Goal: Task Accomplishment & Management: Manage account settings

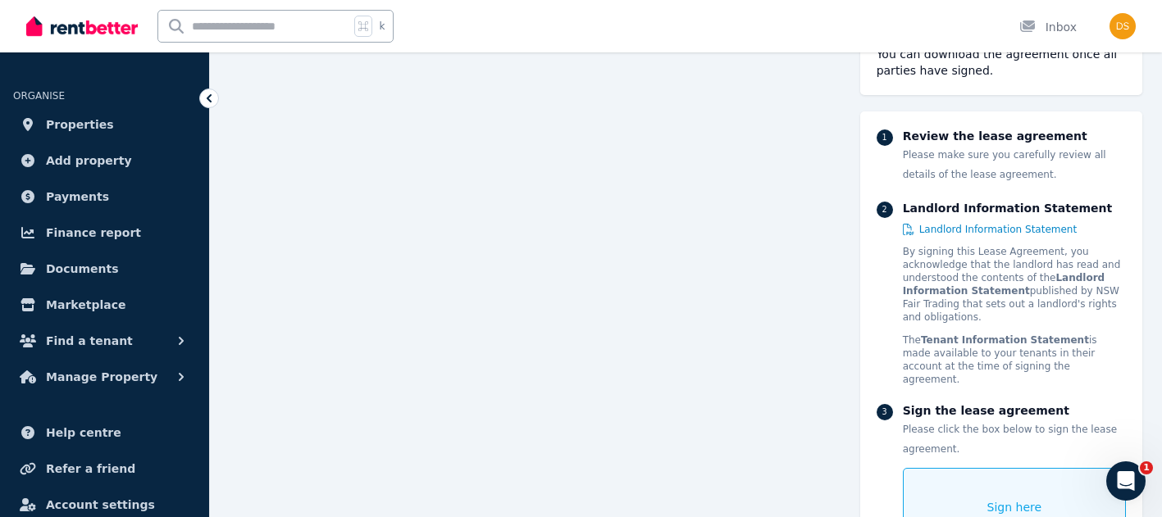
scroll to position [677, 0]
click at [974, 493] on div "Sign here" at bounding box center [1014, 507] width 223 height 79
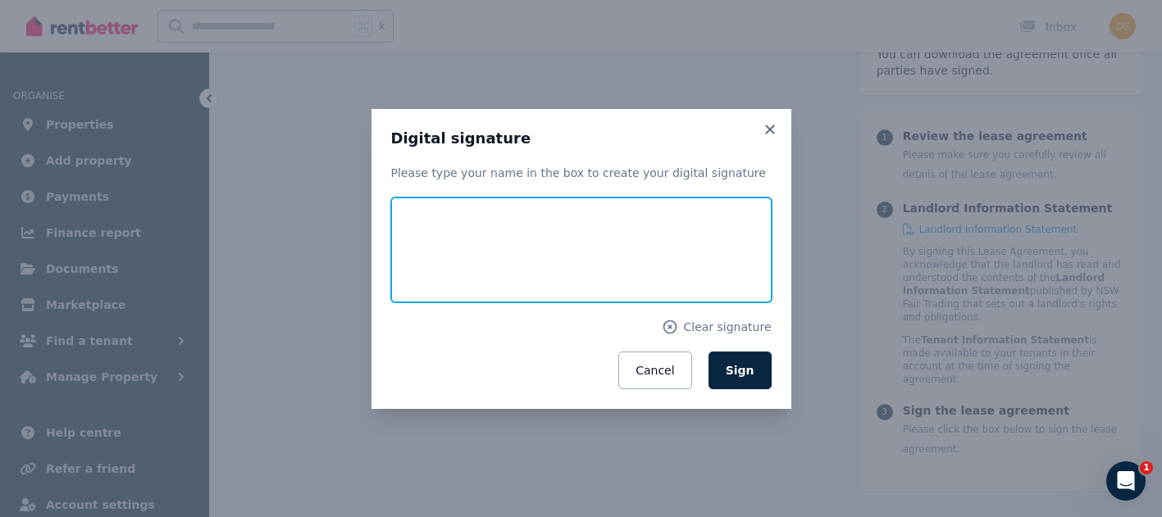
click at [535, 257] on input "text" at bounding box center [581, 250] width 380 height 105
type input "**********"
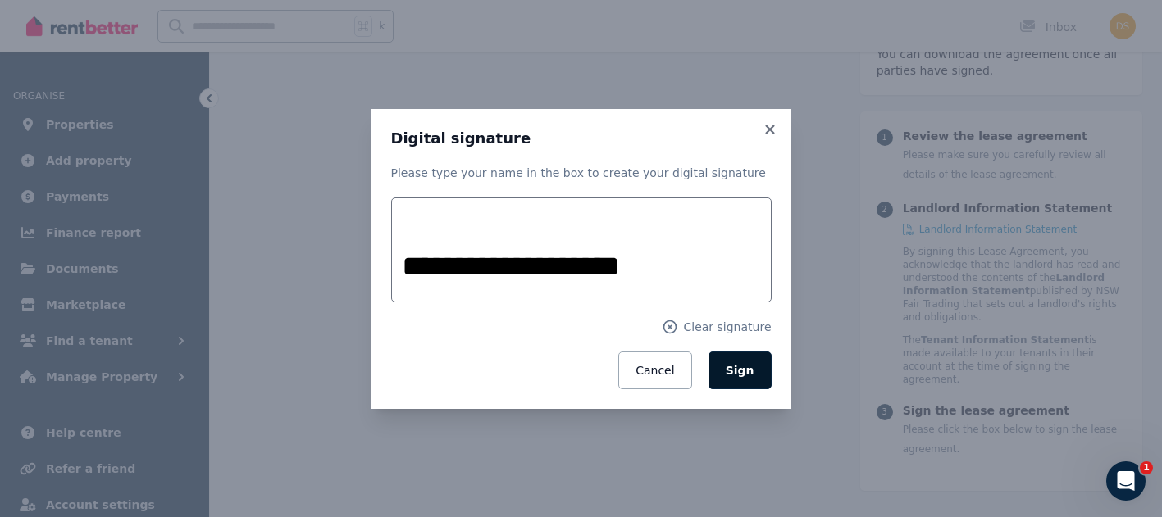
click at [738, 371] on span "Sign" at bounding box center [740, 370] width 29 height 13
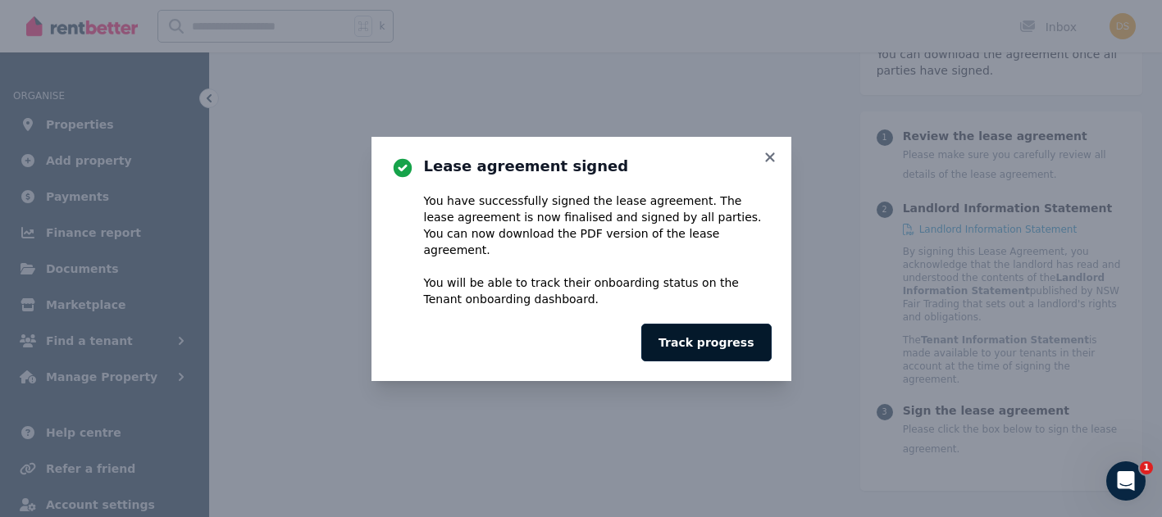
click at [706, 339] on button "Track progress" at bounding box center [706, 343] width 130 height 38
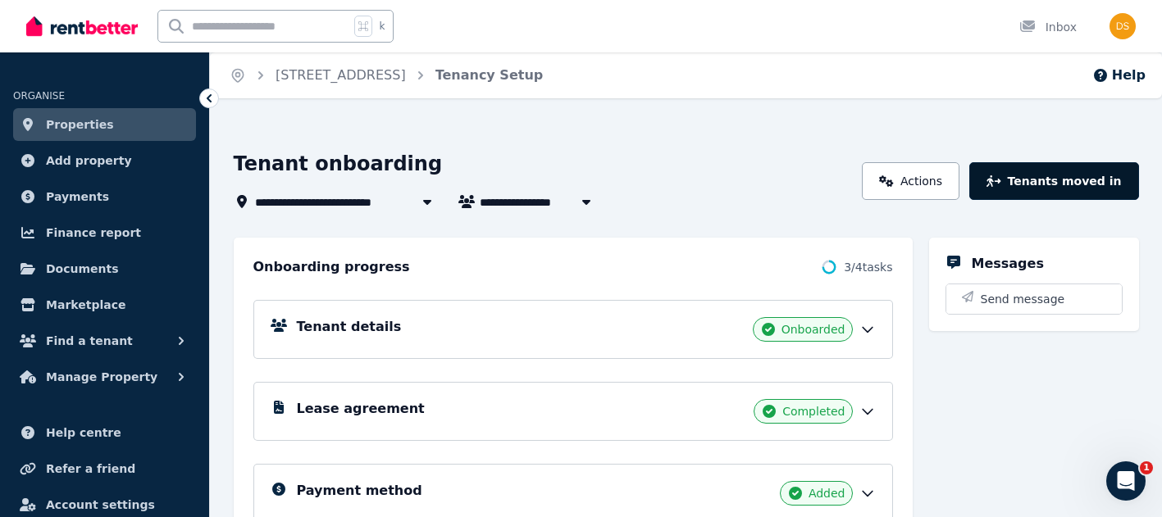
click at [1037, 184] on button "Tenants moved in" at bounding box center [1053, 181] width 169 height 38
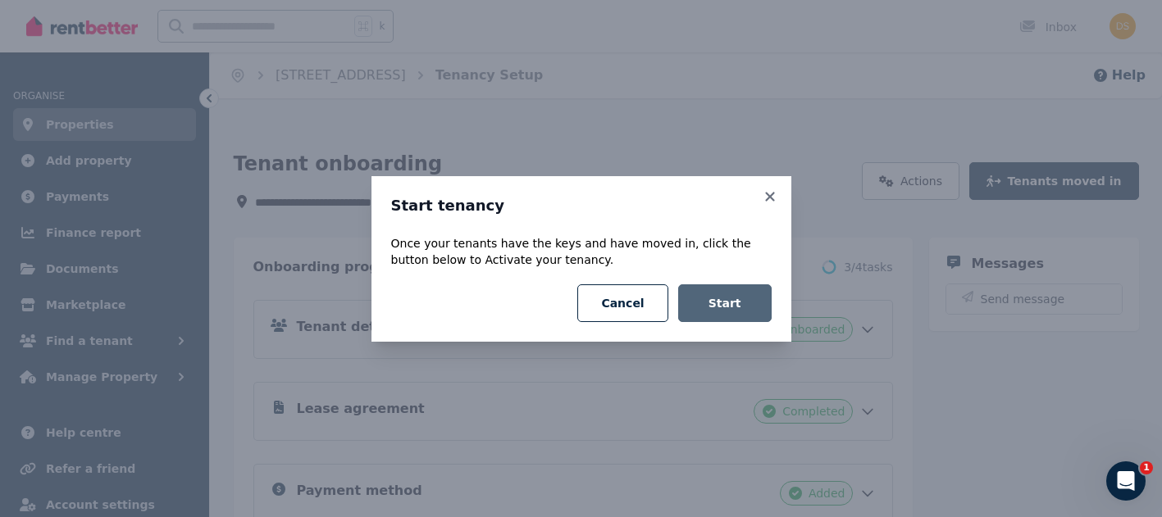
click at [737, 308] on button "Start" at bounding box center [724, 304] width 93 height 38
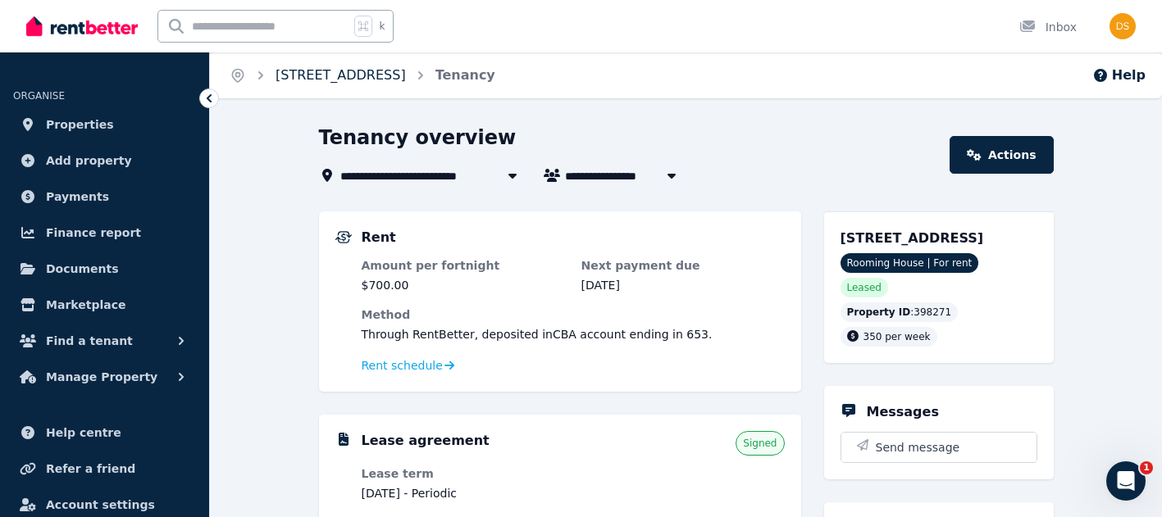
click at [402, 71] on link "Room 1, 17 Old Canterbury Rd" at bounding box center [341, 75] width 130 height 16
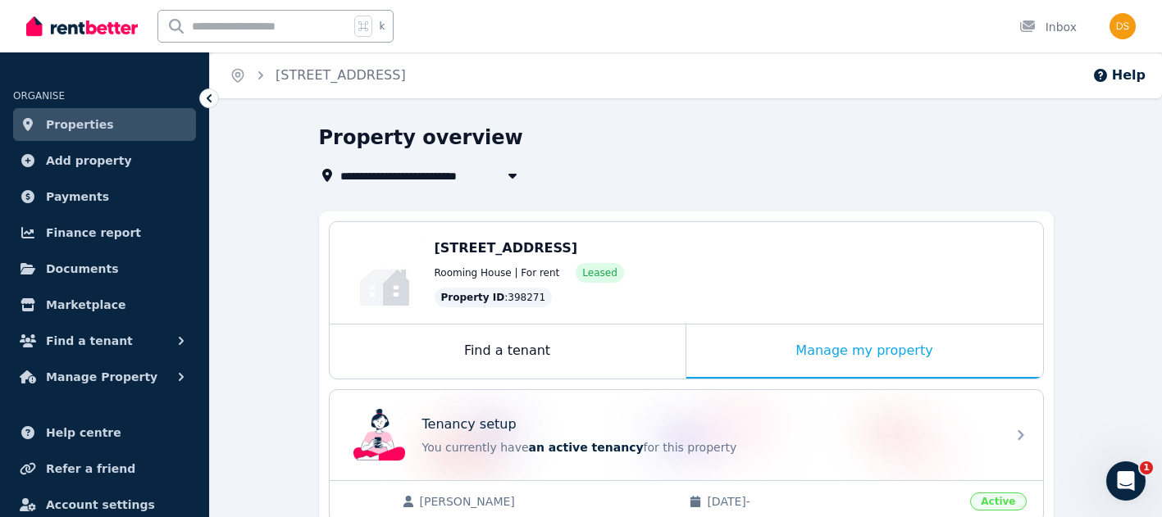
click at [455, 172] on span "Room 1, 17 Old Canterbury Rd" at bounding box center [411, 176] width 143 height 20
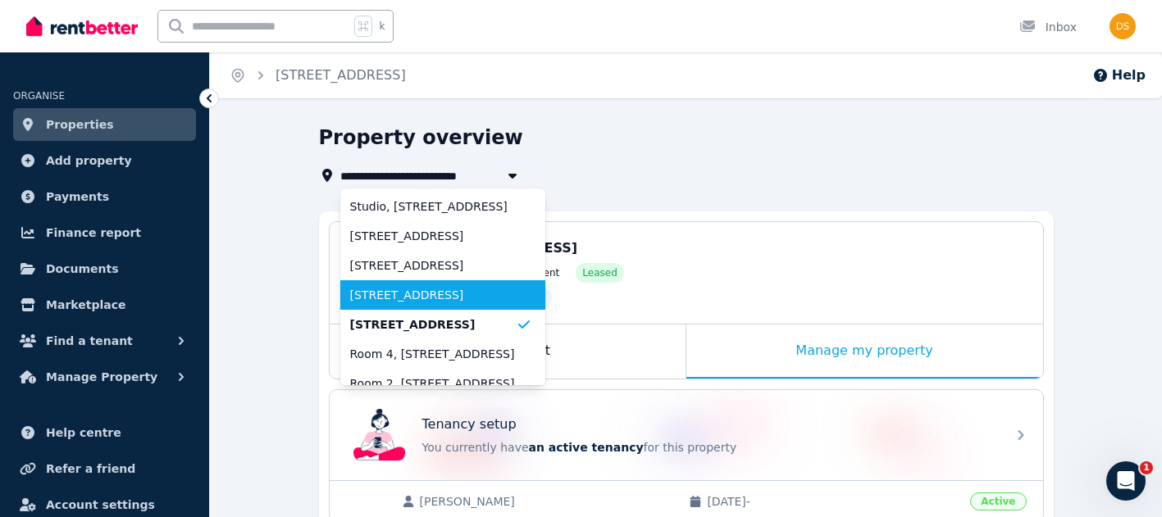
click at [467, 298] on span "Room 2, 17 Old Canterbury Rd" at bounding box center [433, 295] width 166 height 16
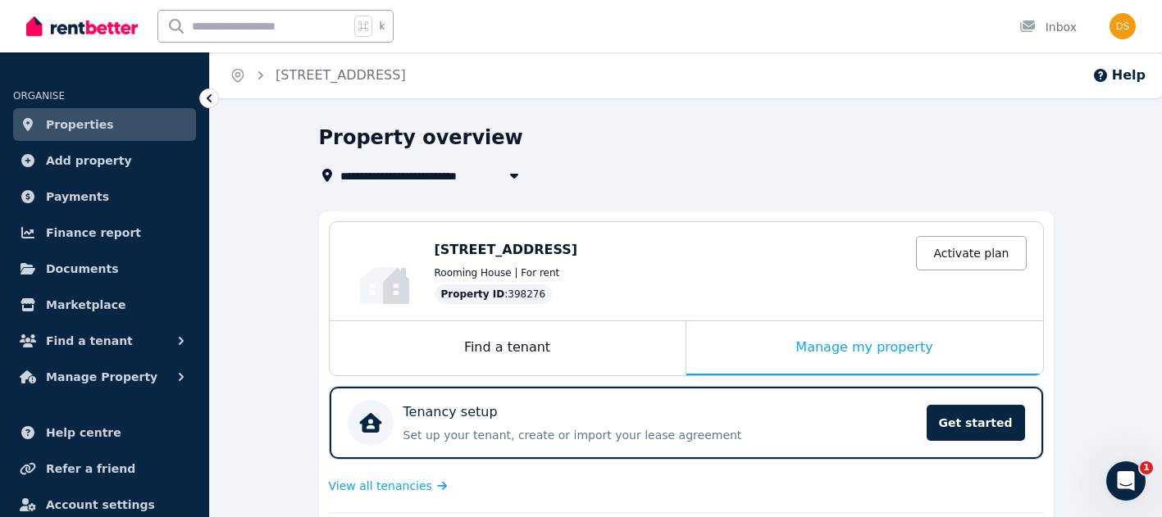
click at [440, 171] on span "Room 2, 17 Old Canterbury Rd" at bounding box center [411, 176] width 143 height 20
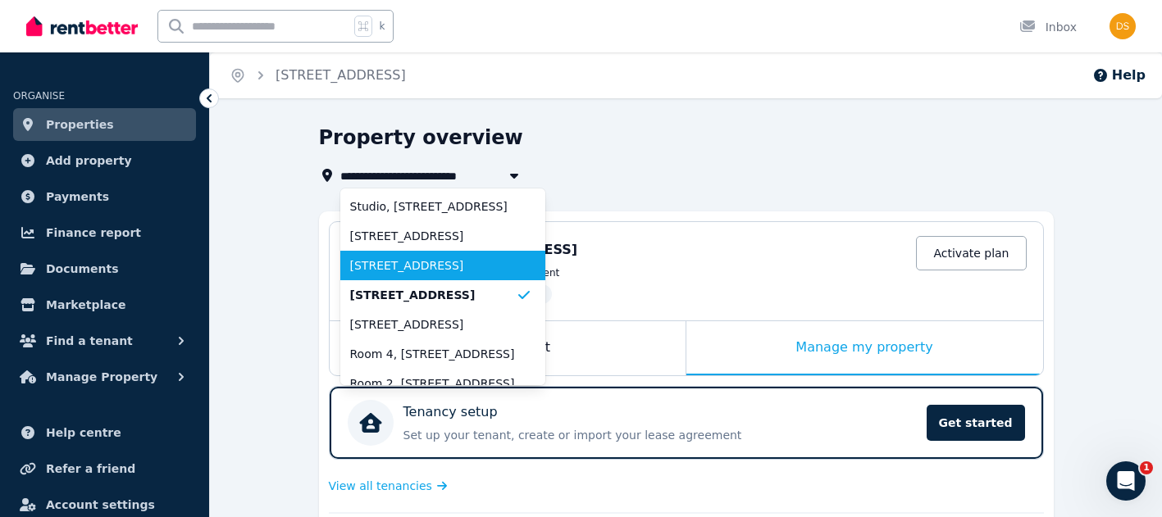
click at [440, 247] on li "Room 4, 17 Old Canterbury Rd" at bounding box center [442, 236] width 205 height 30
type input "**********"
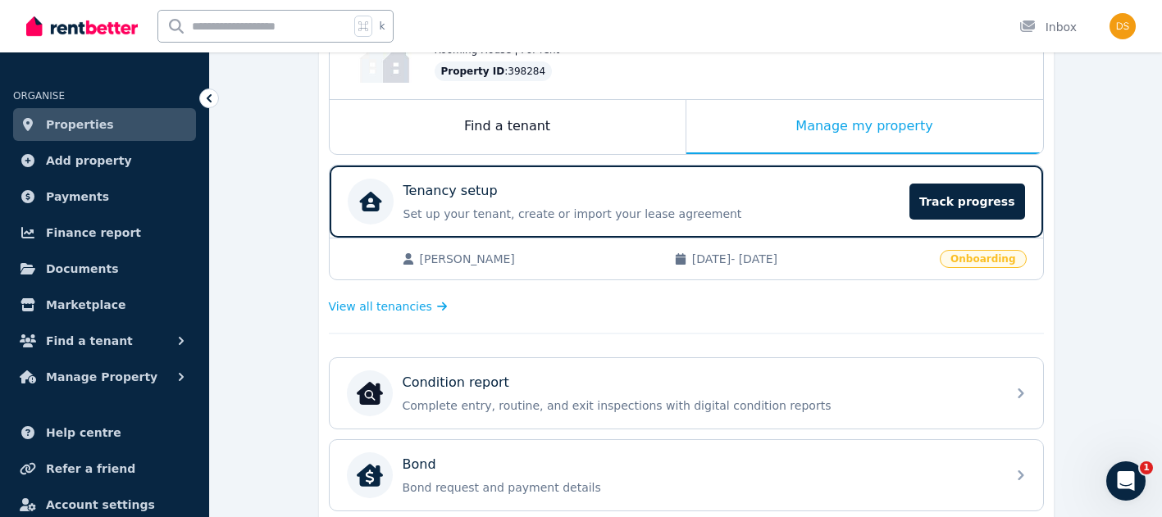
scroll to position [234, 0]
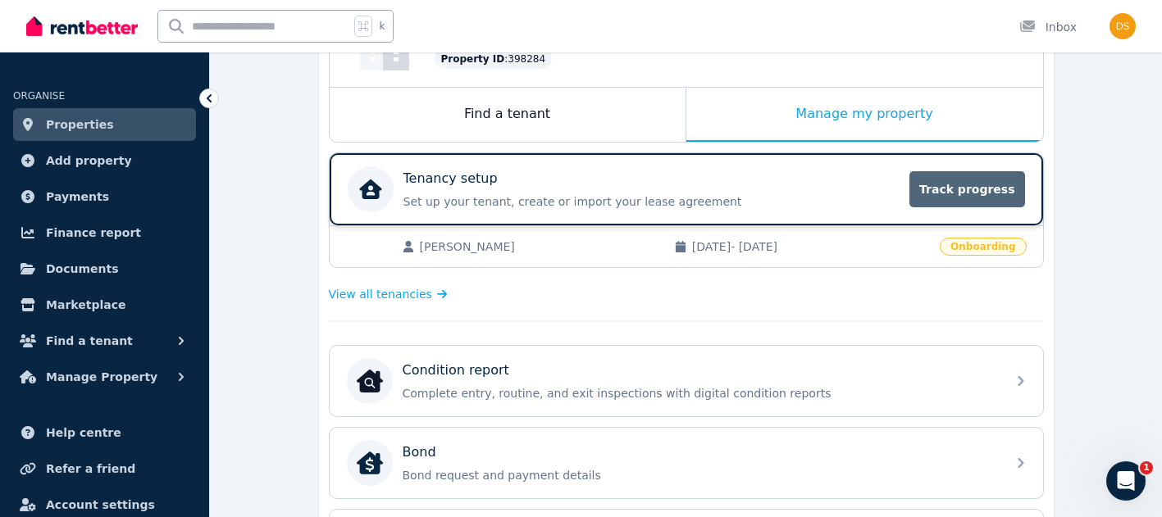
click at [940, 192] on span "Track progress" at bounding box center [966, 189] width 115 height 36
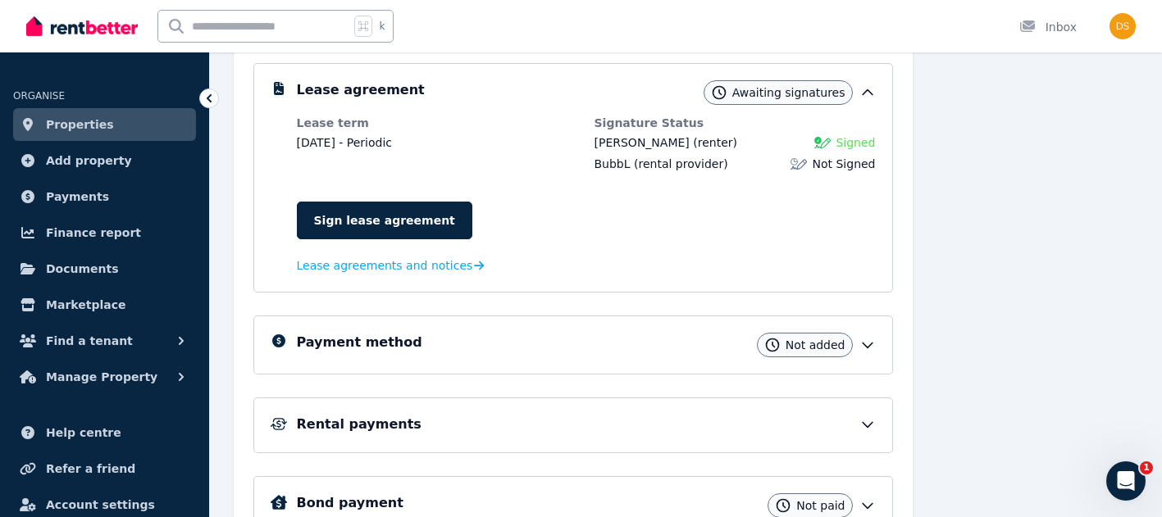
scroll to position [324, 0]
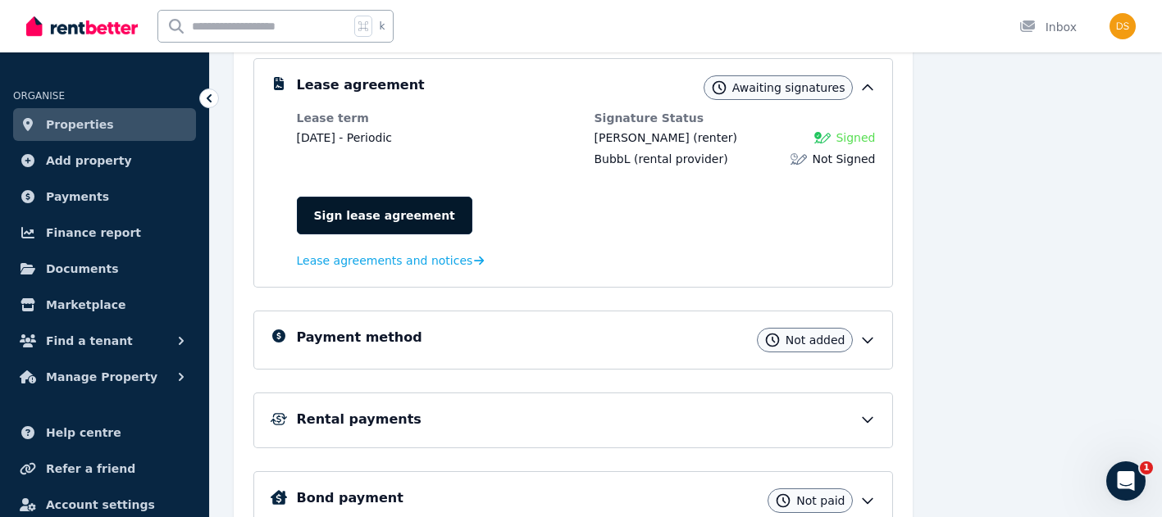
click at [445, 216] on link "Sign lease agreement" at bounding box center [384, 216] width 175 height 38
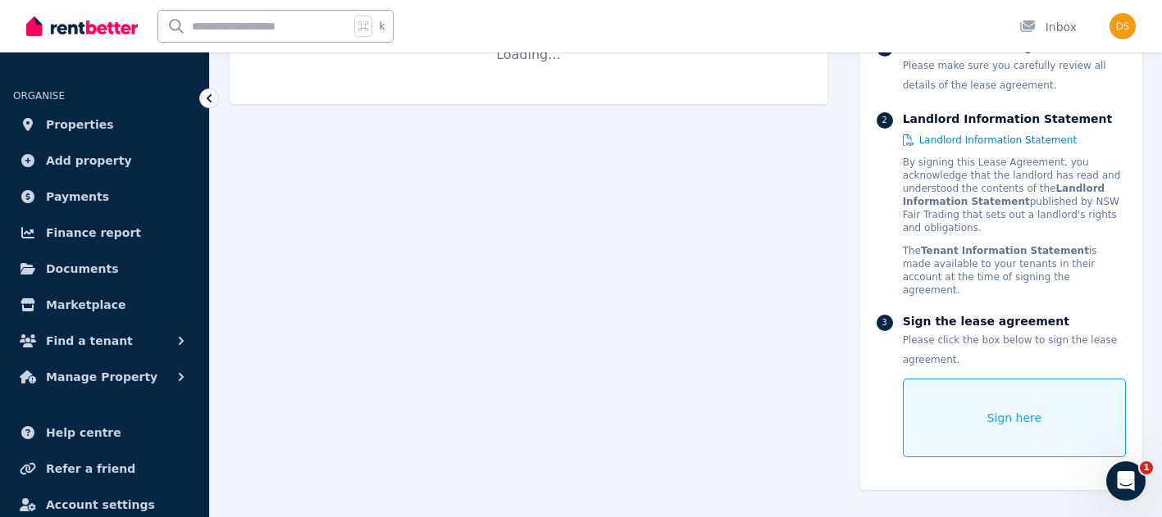
click at [1004, 394] on div "Sign here" at bounding box center [1014, 418] width 223 height 79
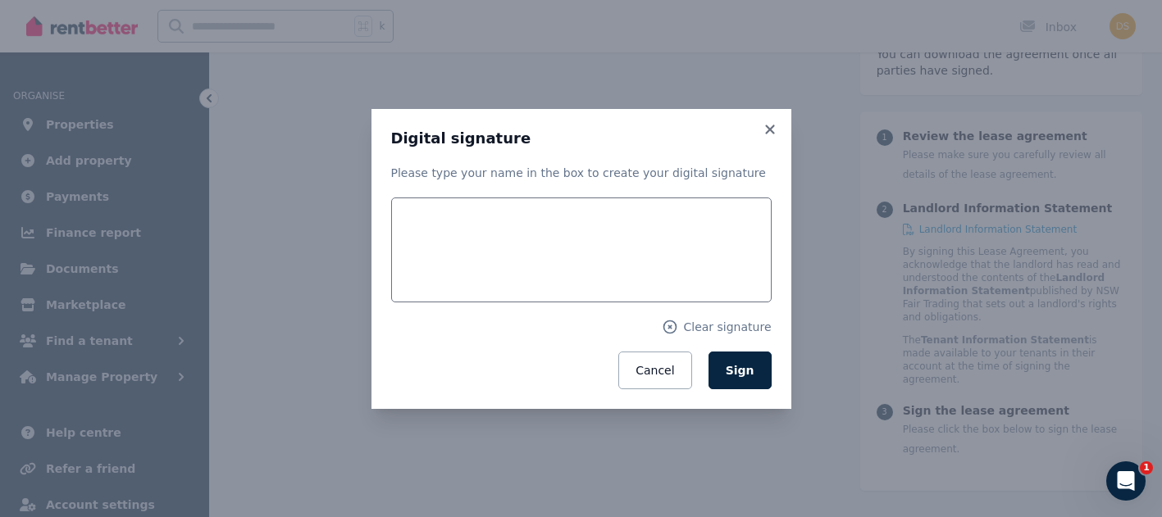
scroll to position [200, 0]
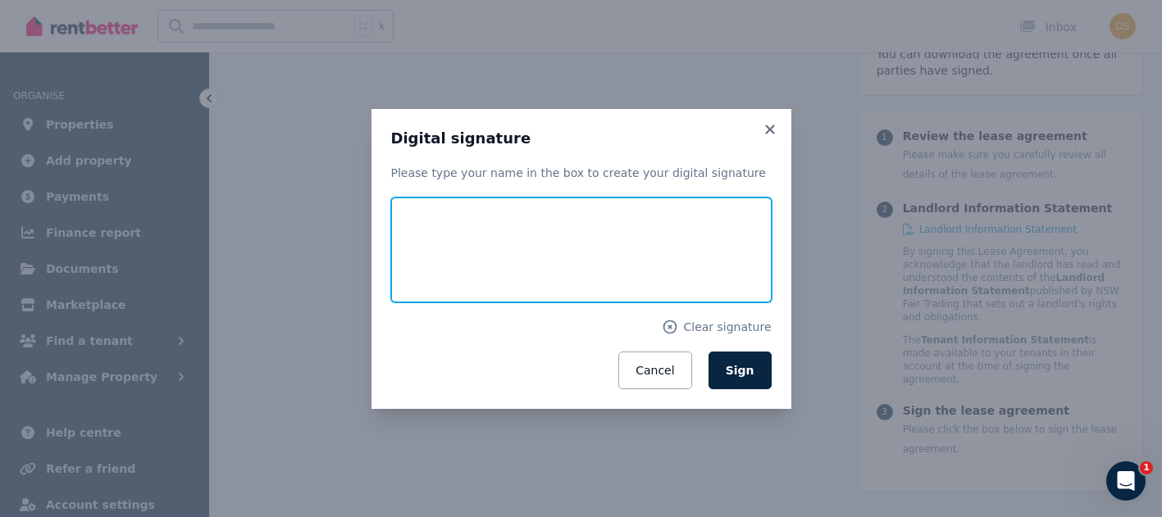
click at [594, 289] on input "text" at bounding box center [581, 250] width 380 height 105
type input "**********"
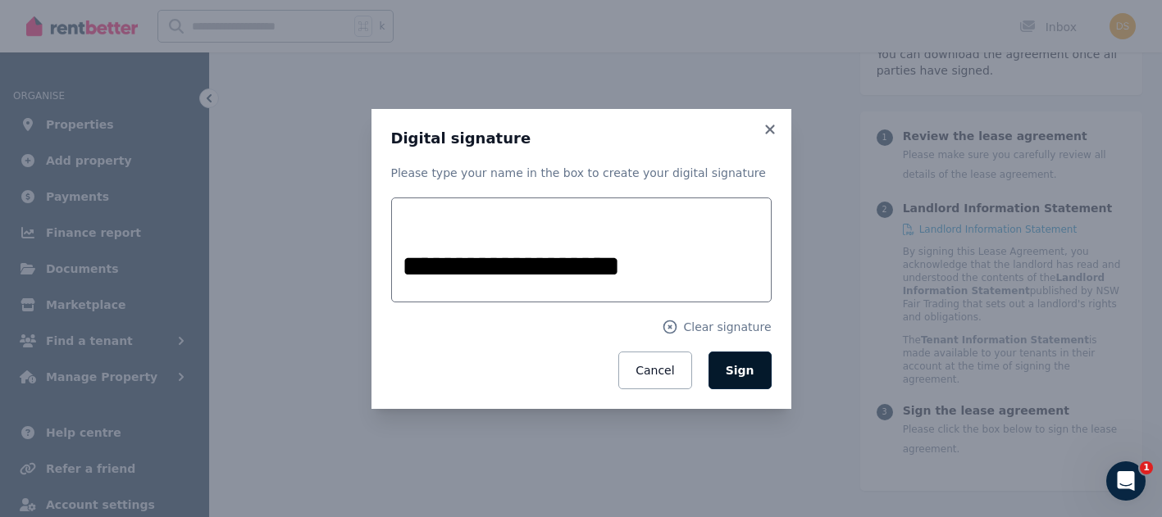
click at [745, 376] on span "Sign" at bounding box center [740, 370] width 29 height 13
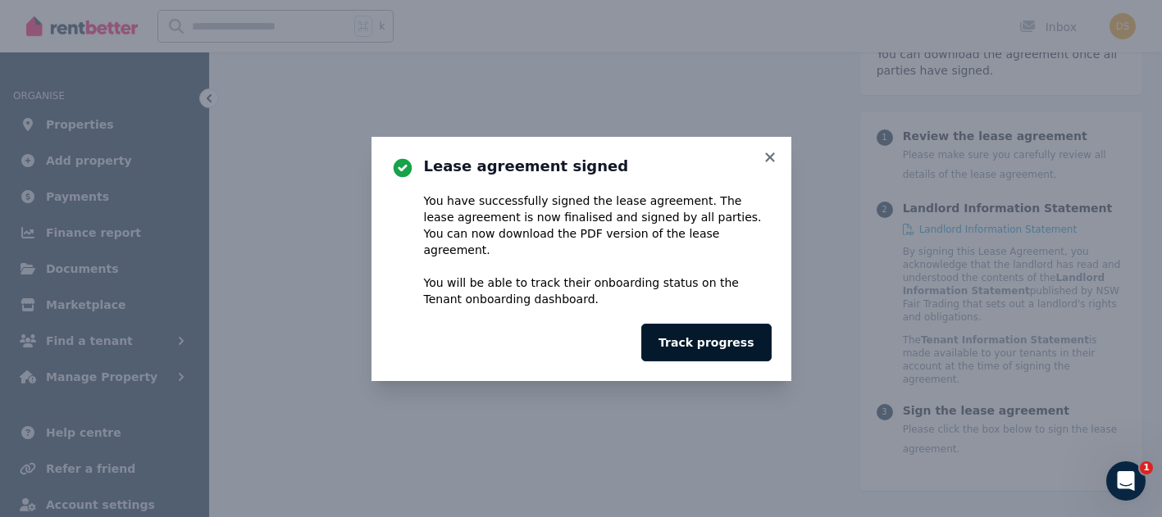
click at [714, 339] on button "Track progress" at bounding box center [706, 343] width 130 height 38
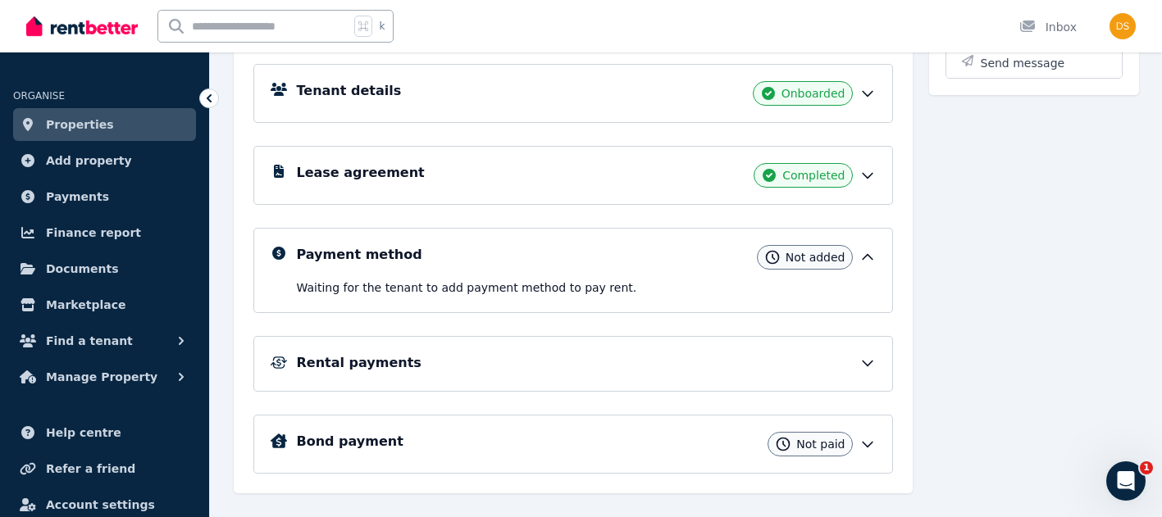
scroll to position [268, 0]
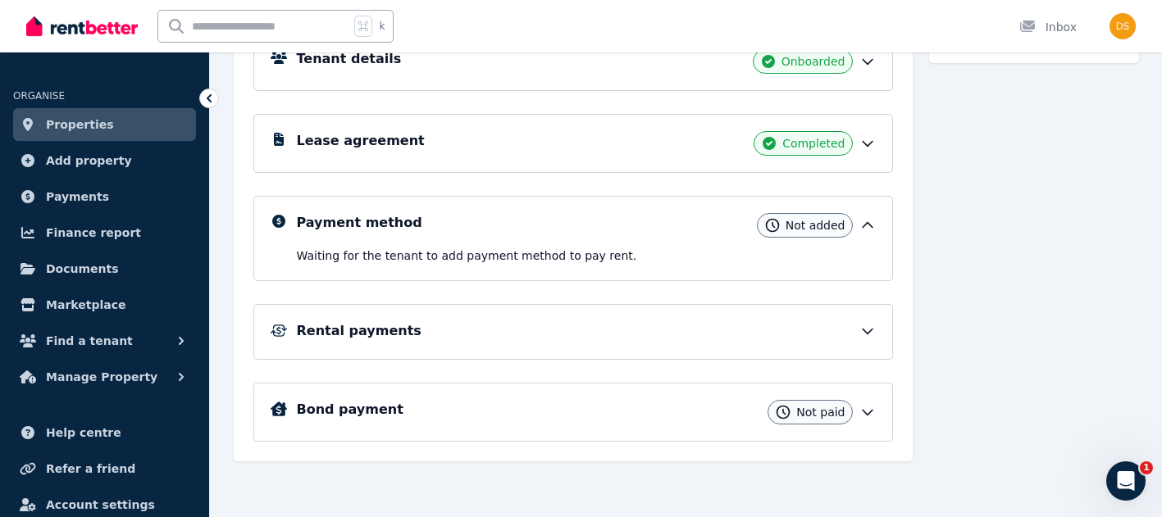
click at [862, 334] on icon at bounding box center [867, 331] width 16 height 16
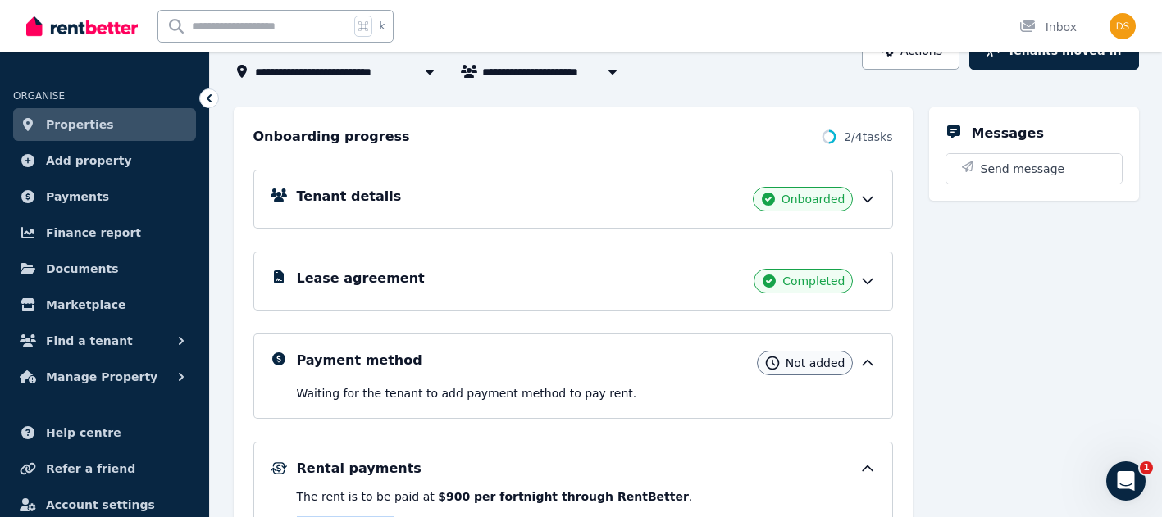
scroll to position [0, 0]
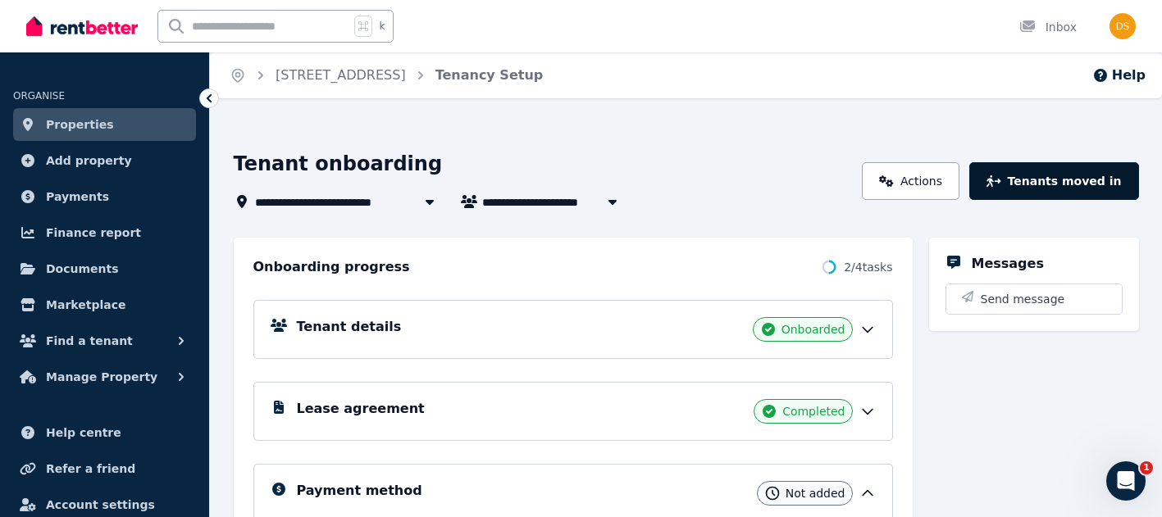
click at [1096, 188] on button "Tenants moved in" at bounding box center [1053, 181] width 169 height 38
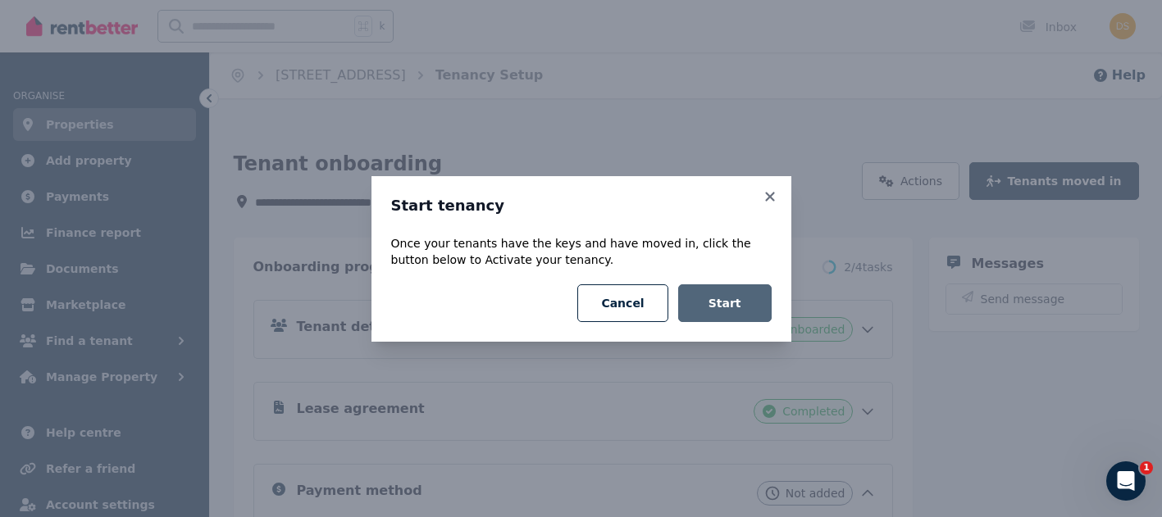
click at [748, 303] on button "Start" at bounding box center [724, 304] width 93 height 38
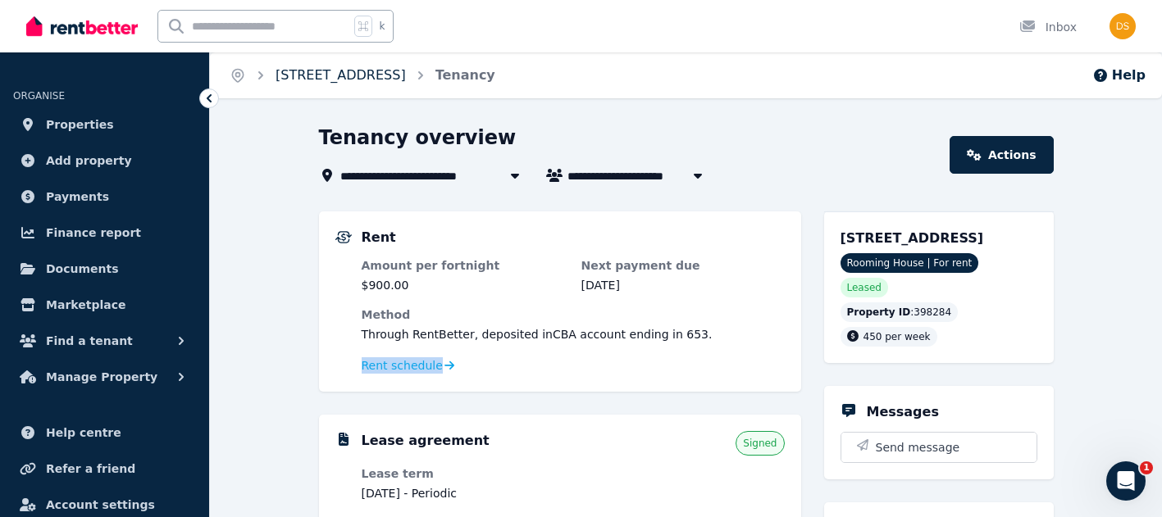
click at [367, 80] on link "Room 4, 17 Old Canterbury Rd" at bounding box center [341, 75] width 130 height 16
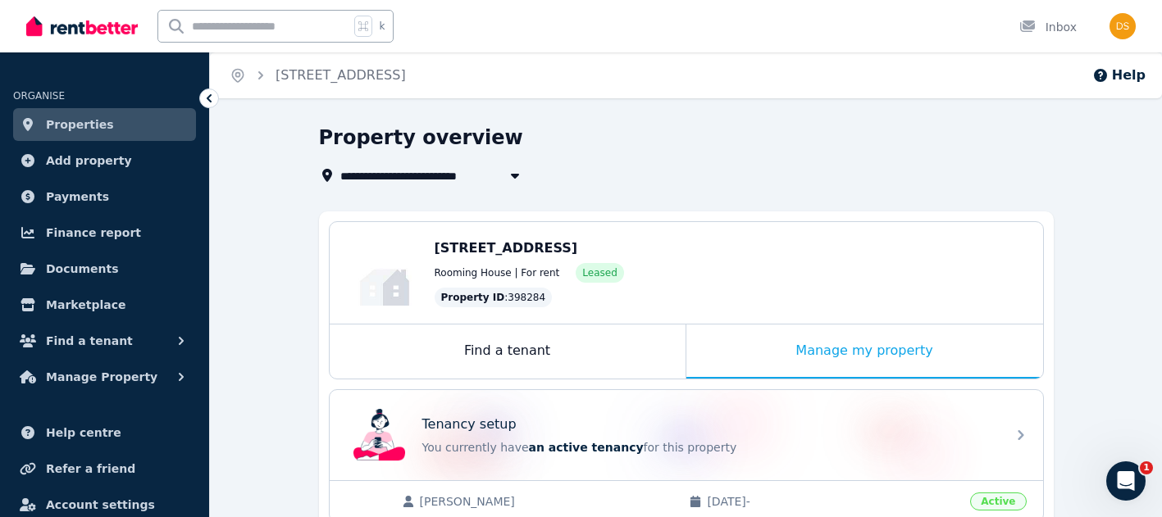
click at [410, 179] on span "Room 4, 17 Old Canterbury Rd" at bounding box center [411, 176] width 143 height 20
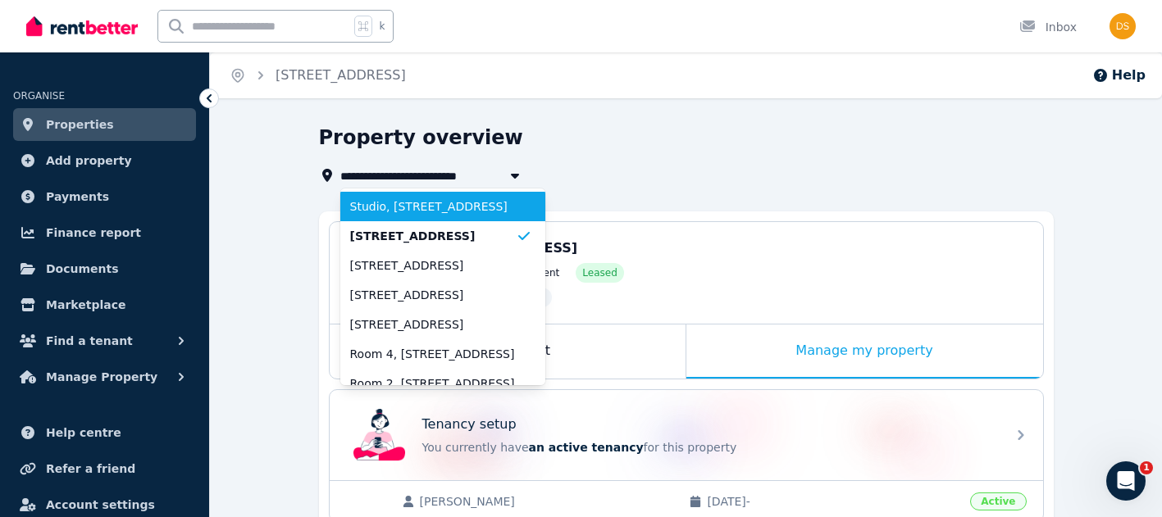
click at [421, 198] on span "Studio, [STREET_ADDRESS]" at bounding box center [433, 206] width 166 height 16
type input "**********"
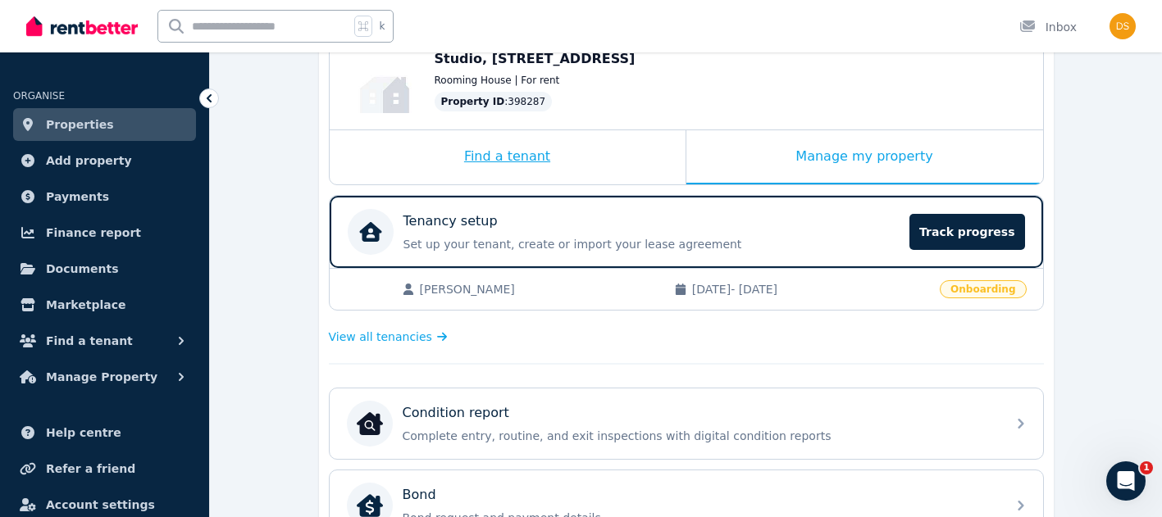
scroll to position [192, 0]
click at [941, 234] on span "Track progress" at bounding box center [966, 231] width 115 height 36
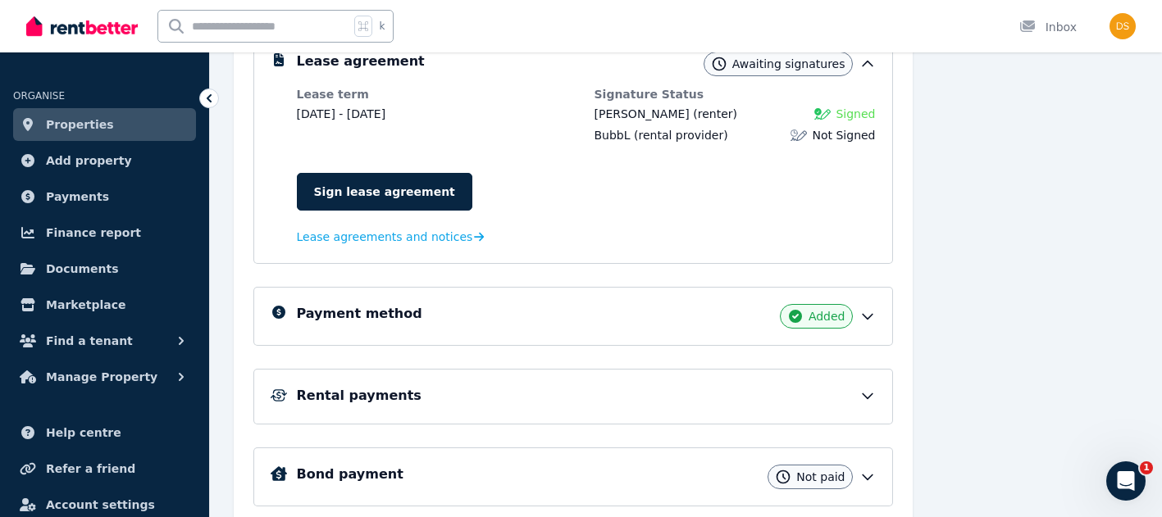
scroll to position [412, 0]
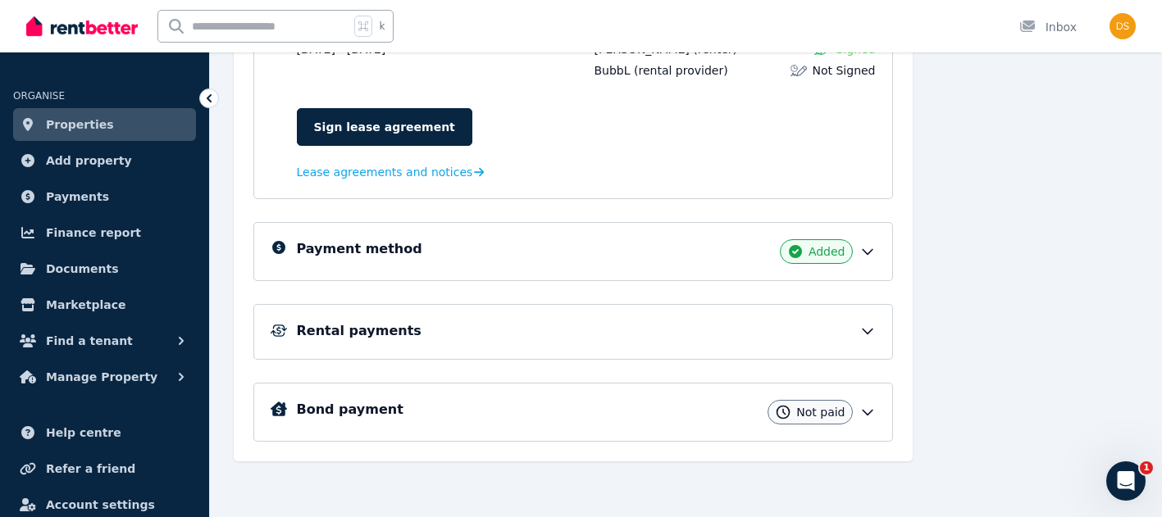
click at [466, 347] on div "Rental payments" at bounding box center [573, 332] width 640 height 56
click at [402, 330] on div "Rental payments" at bounding box center [586, 331] width 579 height 20
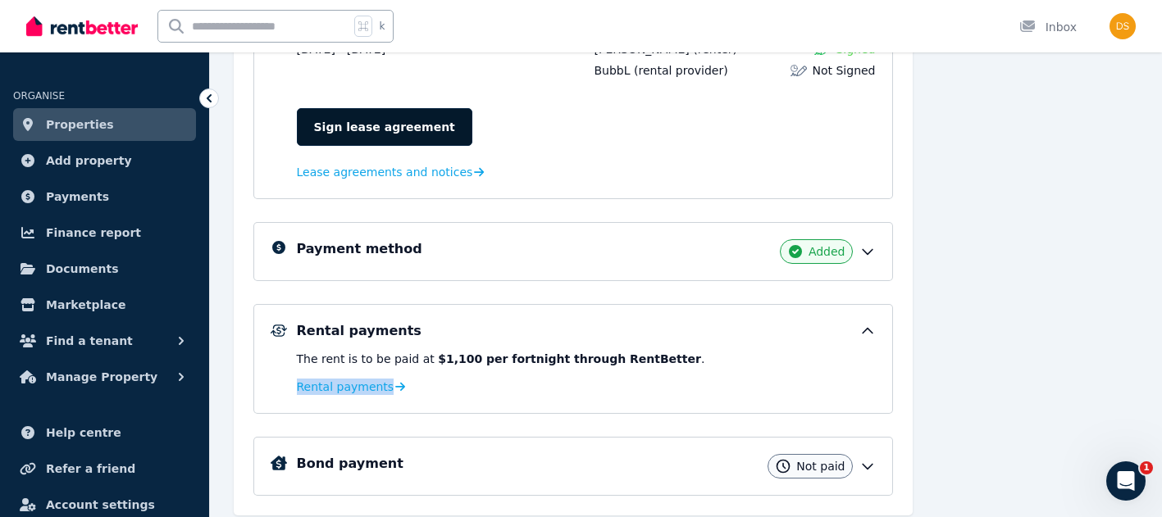
click at [348, 124] on link "Sign lease agreement" at bounding box center [384, 127] width 175 height 38
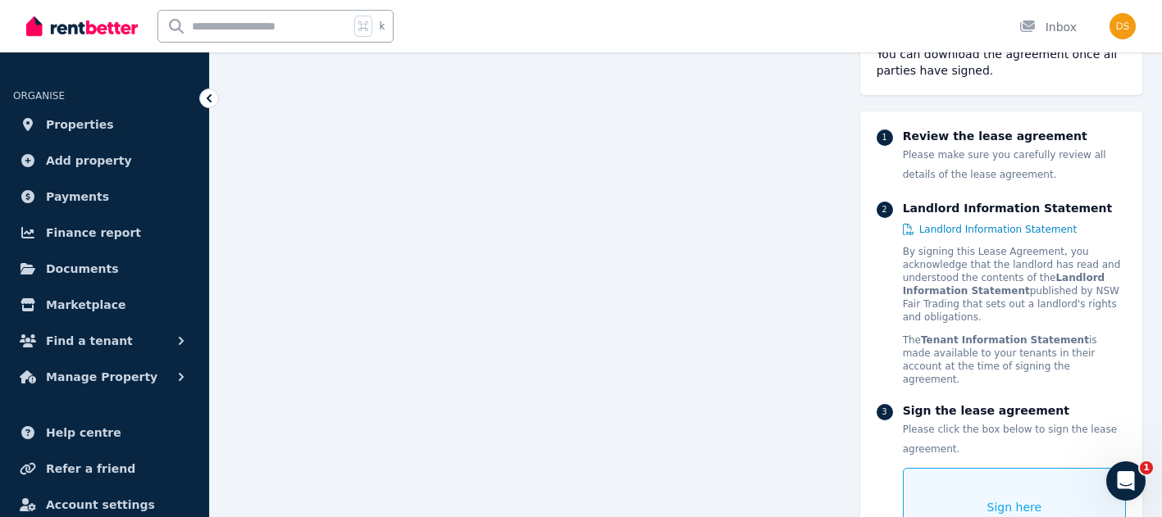
scroll to position [692, 0]
click at [969, 468] on div "Sign here" at bounding box center [1014, 507] width 223 height 79
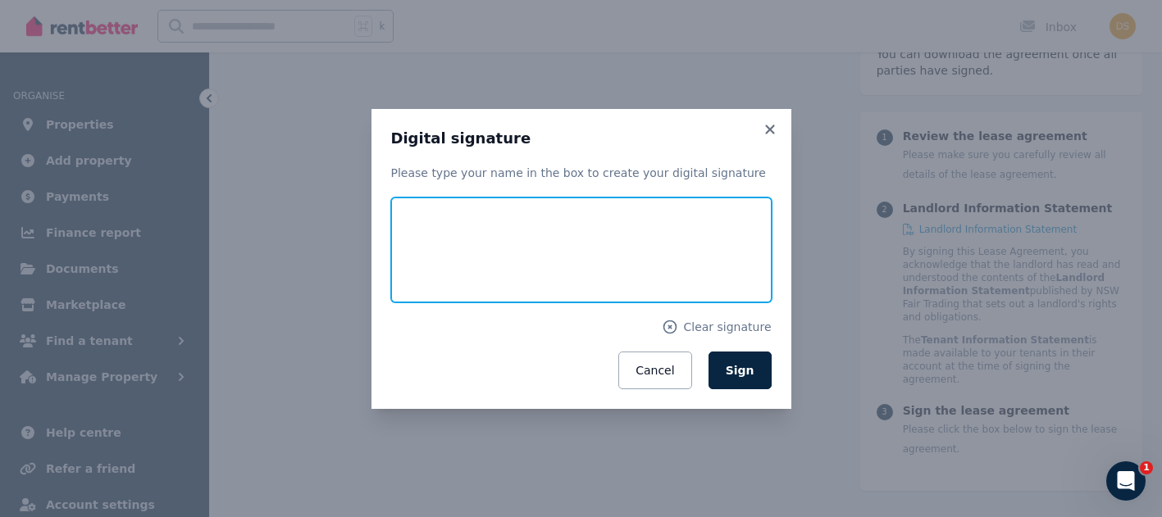
click at [522, 275] on input "text" at bounding box center [581, 250] width 380 height 105
type input "**********"
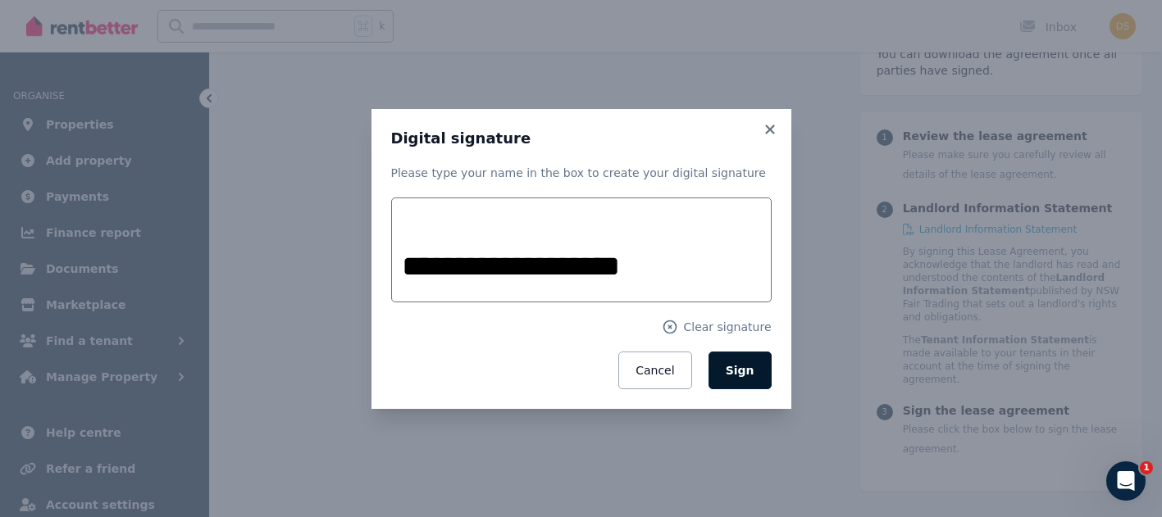
click at [738, 369] on span "Sign" at bounding box center [740, 370] width 29 height 13
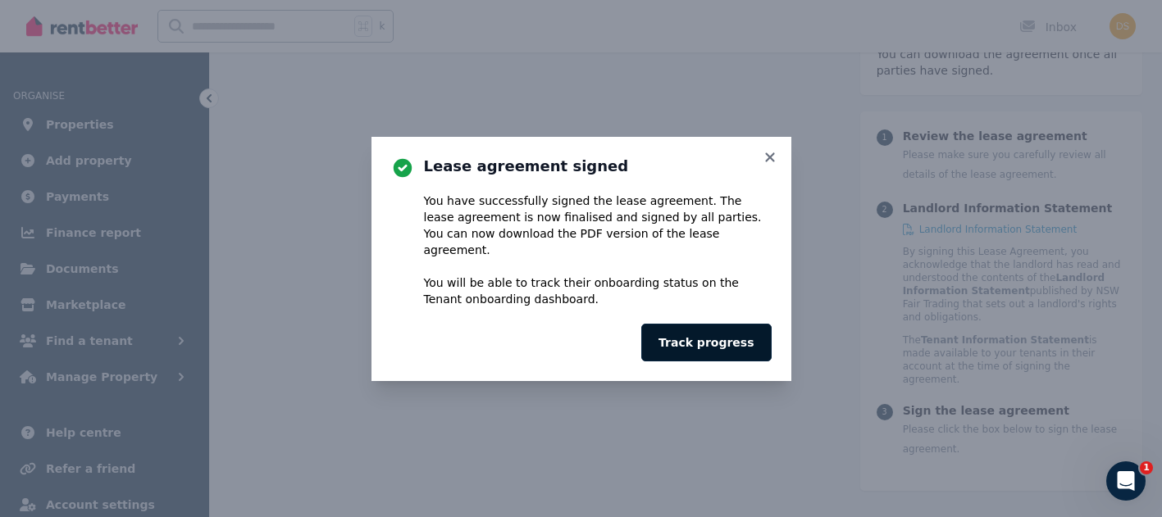
click at [728, 335] on button "Track progress" at bounding box center [706, 343] width 130 height 38
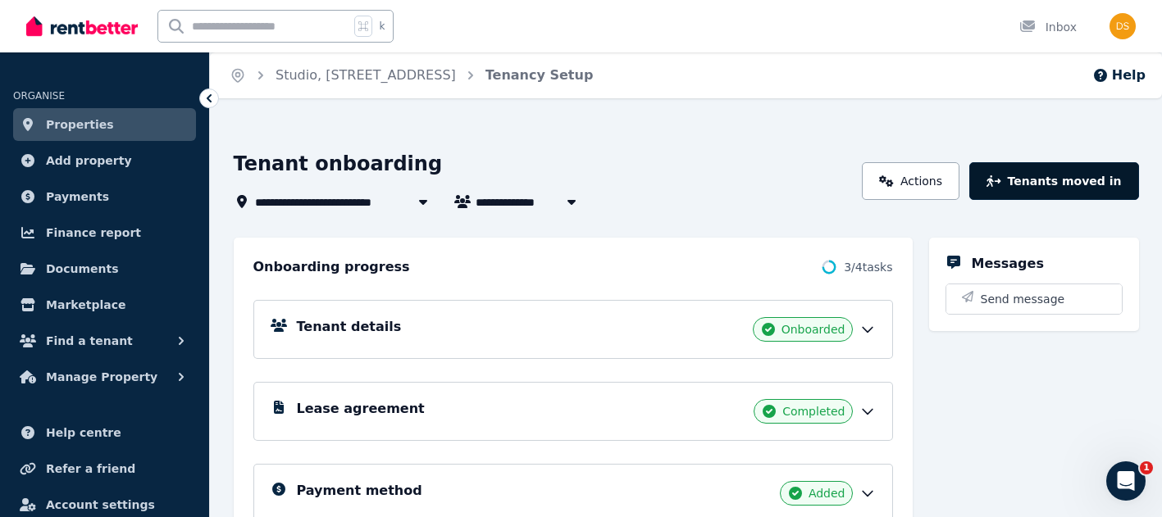
click at [1071, 196] on button "Tenants moved in" at bounding box center [1053, 181] width 169 height 38
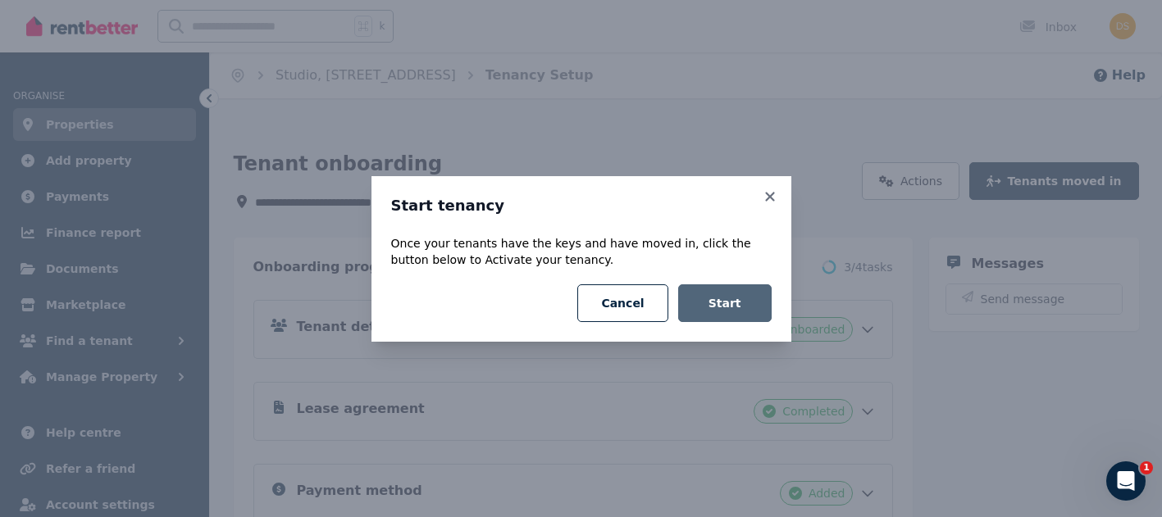
click at [729, 302] on button "Start" at bounding box center [724, 304] width 93 height 38
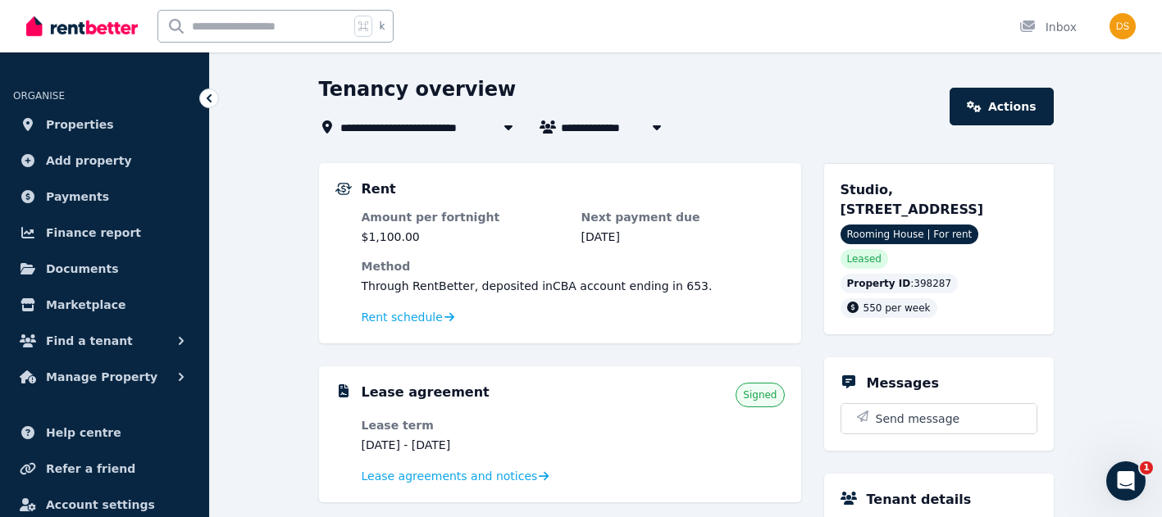
scroll to position [101, 0]
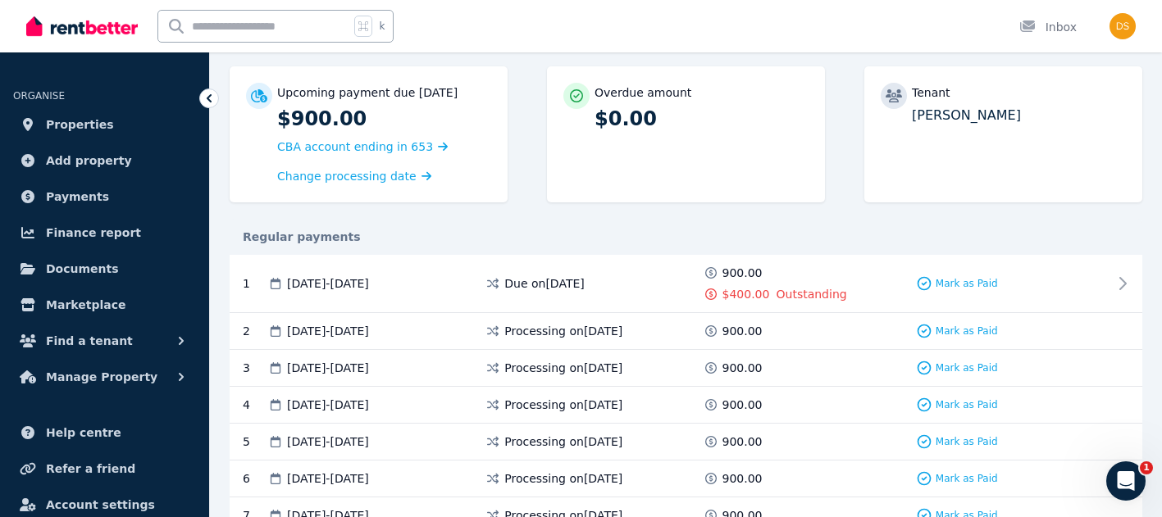
scroll to position [153, 0]
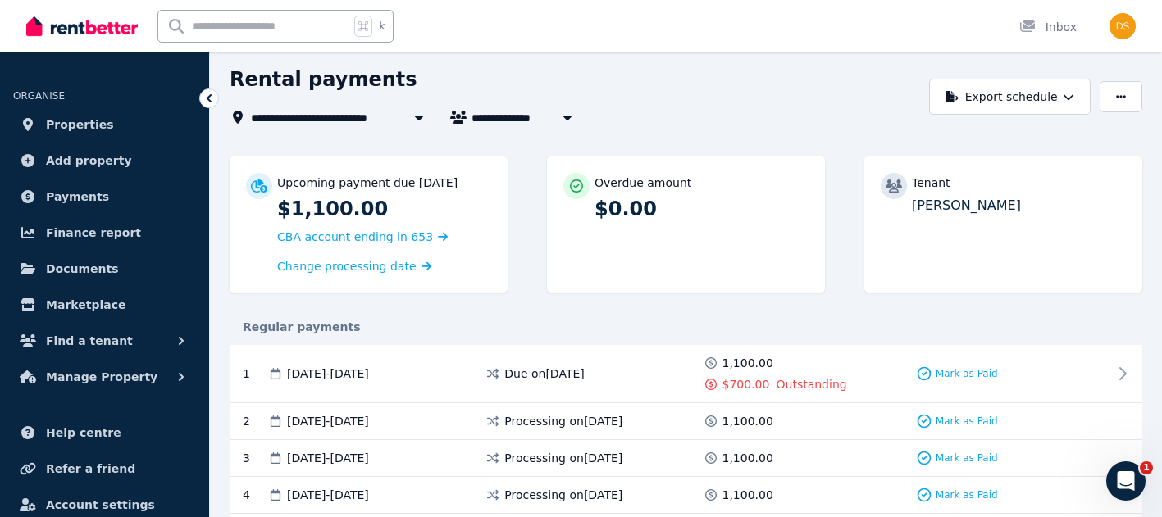
scroll to position [62, 0]
